Goal: Task Accomplishment & Management: Manage account settings

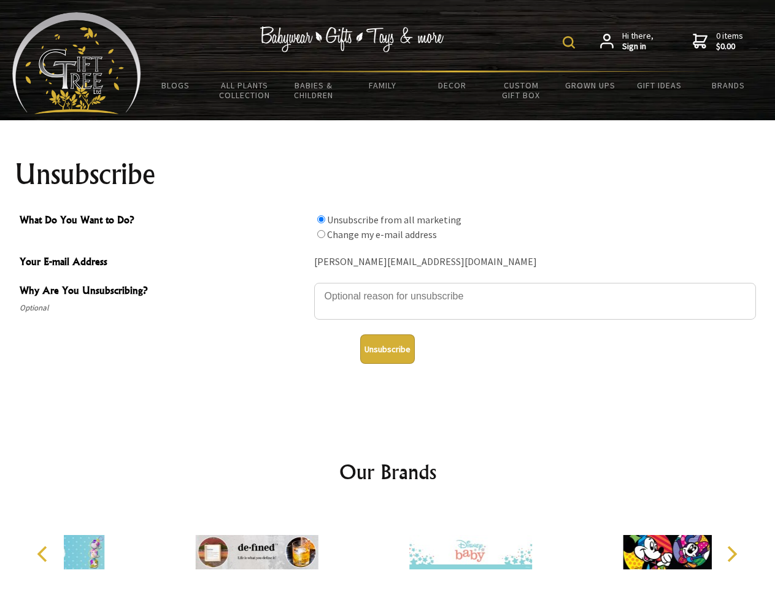
click at [571, 42] on img at bounding box center [569, 42] width 12 height 12
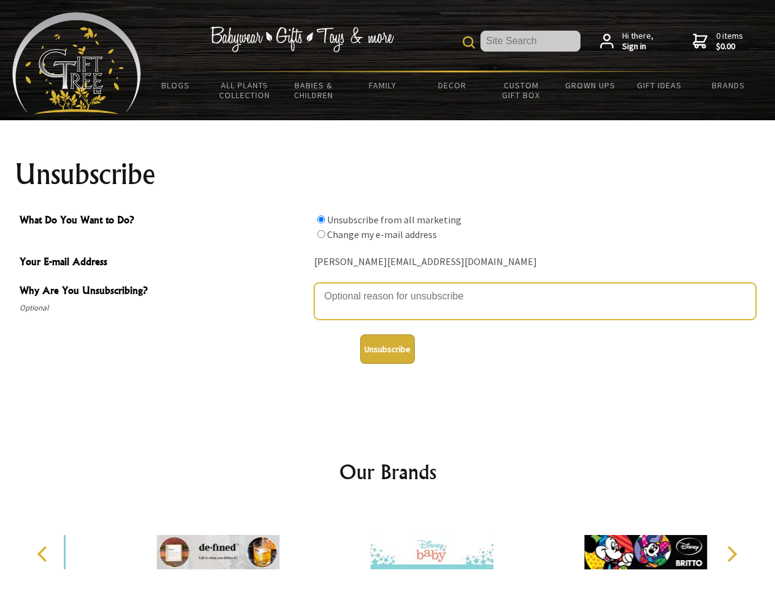
click at [388, 287] on textarea "Why Are You Unsubscribing?" at bounding box center [535, 301] width 442 height 37
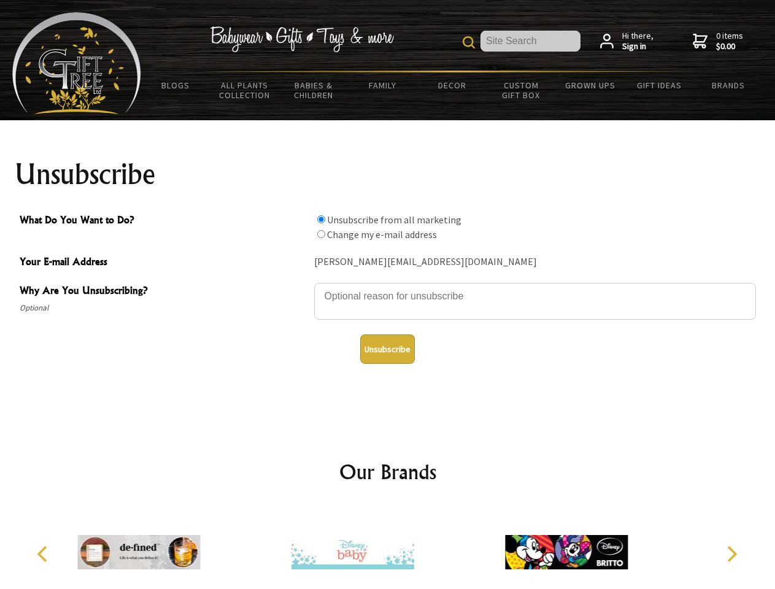
click at [321, 219] on input "What Do You Want to Do?" at bounding box center [321, 219] width 8 height 8
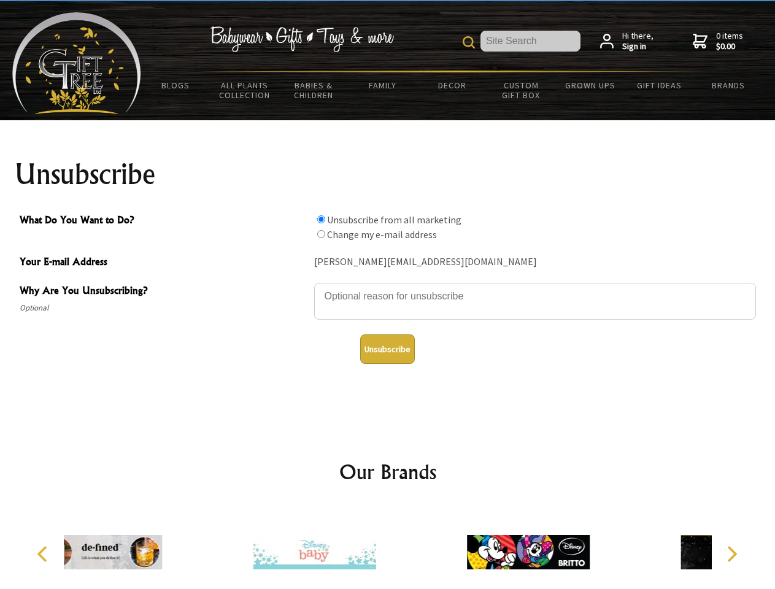
click at [321, 234] on input "What Do You Want to Do?" at bounding box center [321, 234] width 8 height 8
radio input "true"
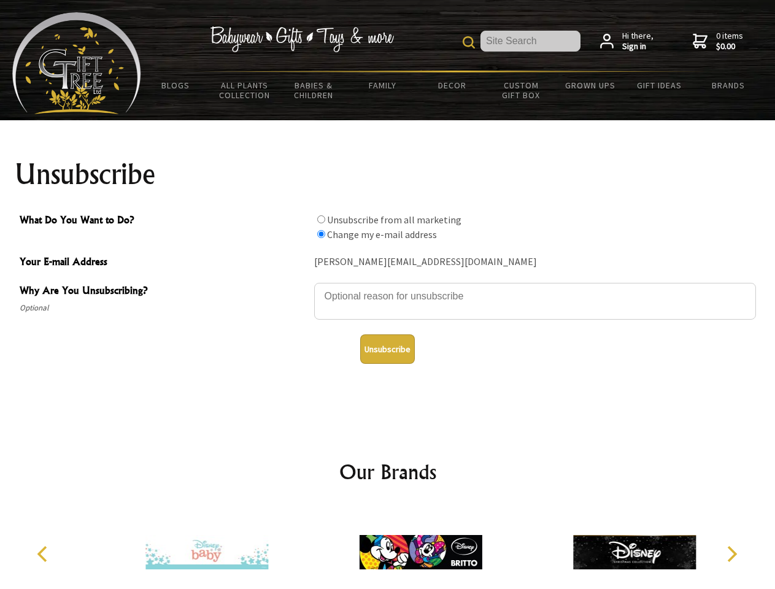
click at [387, 349] on button "Unsubscribe" at bounding box center [387, 348] width 55 height 29
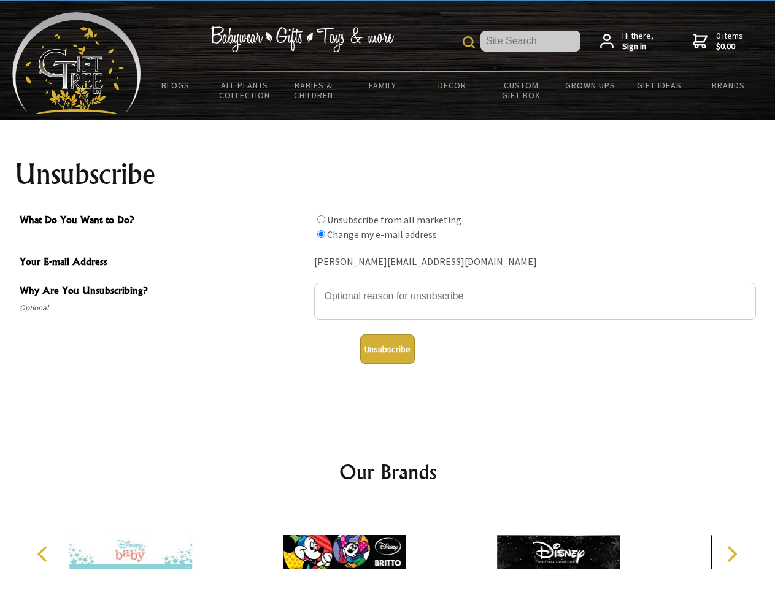
click at [388, 547] on img at bounding box center [344, 552] width 123 height 92
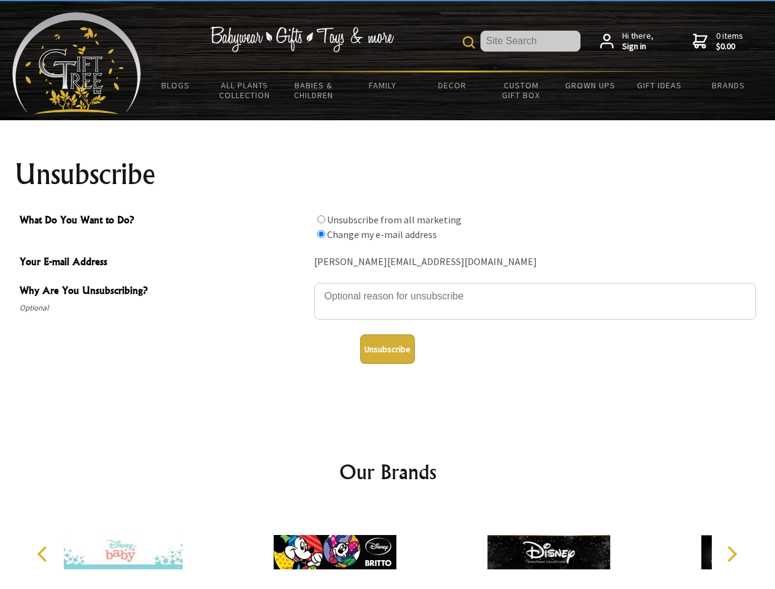
click at [44, 554] on icon "Previous" at bounding box center [44, 554] width 16 height 16
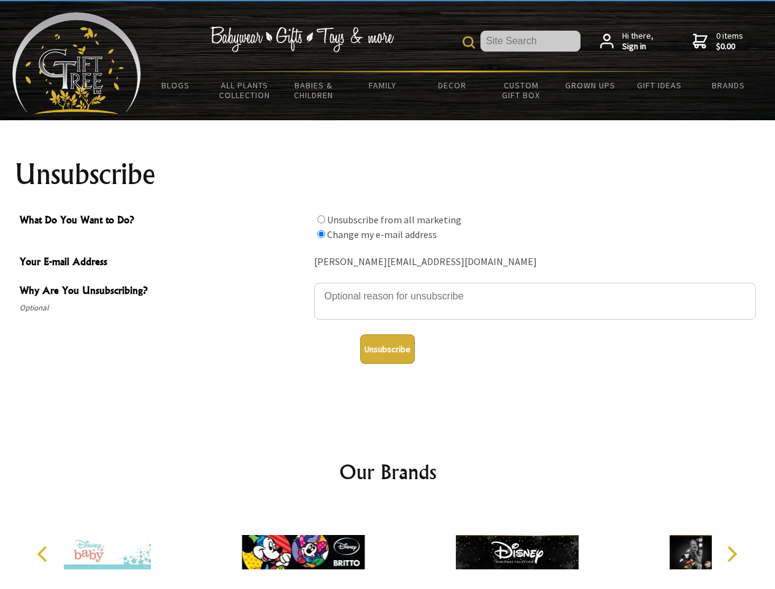
click at [731, 554] on icon "Next" at bounding box center [731, 554] width 16 height 16
